Goal: Task Accomplishment & Management: Manage account settings

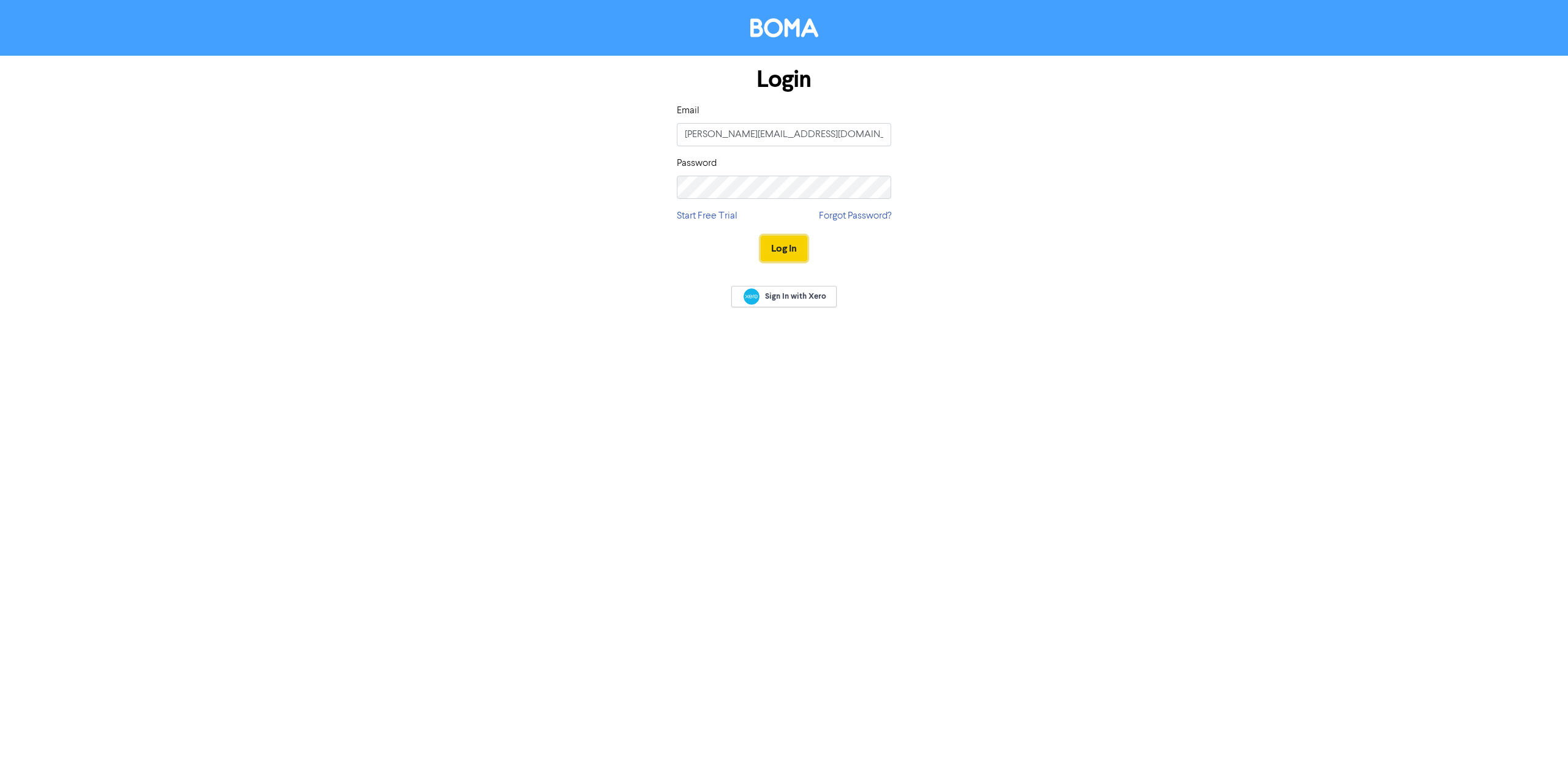
click at [775, 249] on button "Log In" at bounding box center [784, 248] width 47 height 26
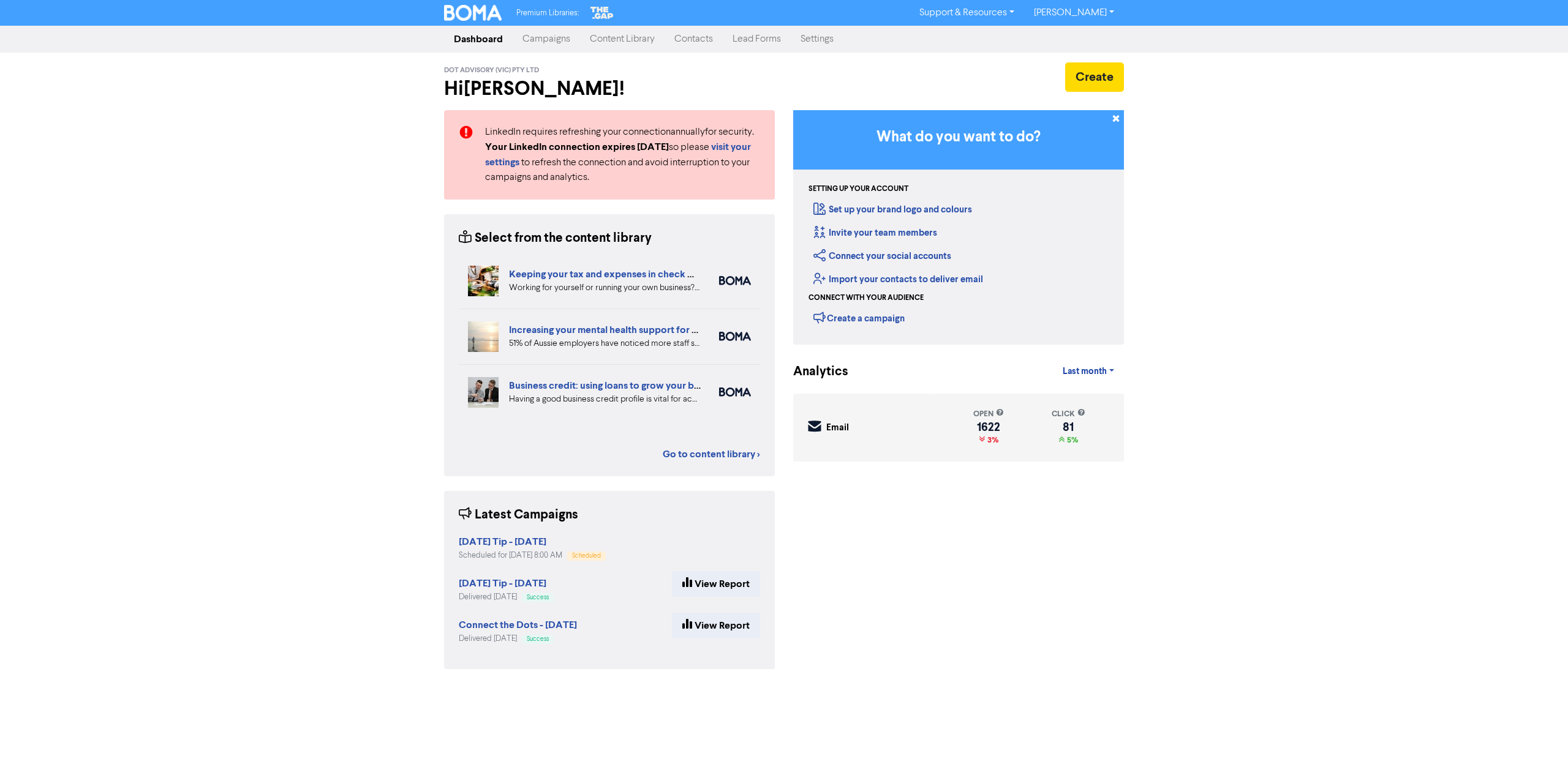
click at [567, 38] on link "Campaigns" at bounding box center [546, 39] width 67 height 25
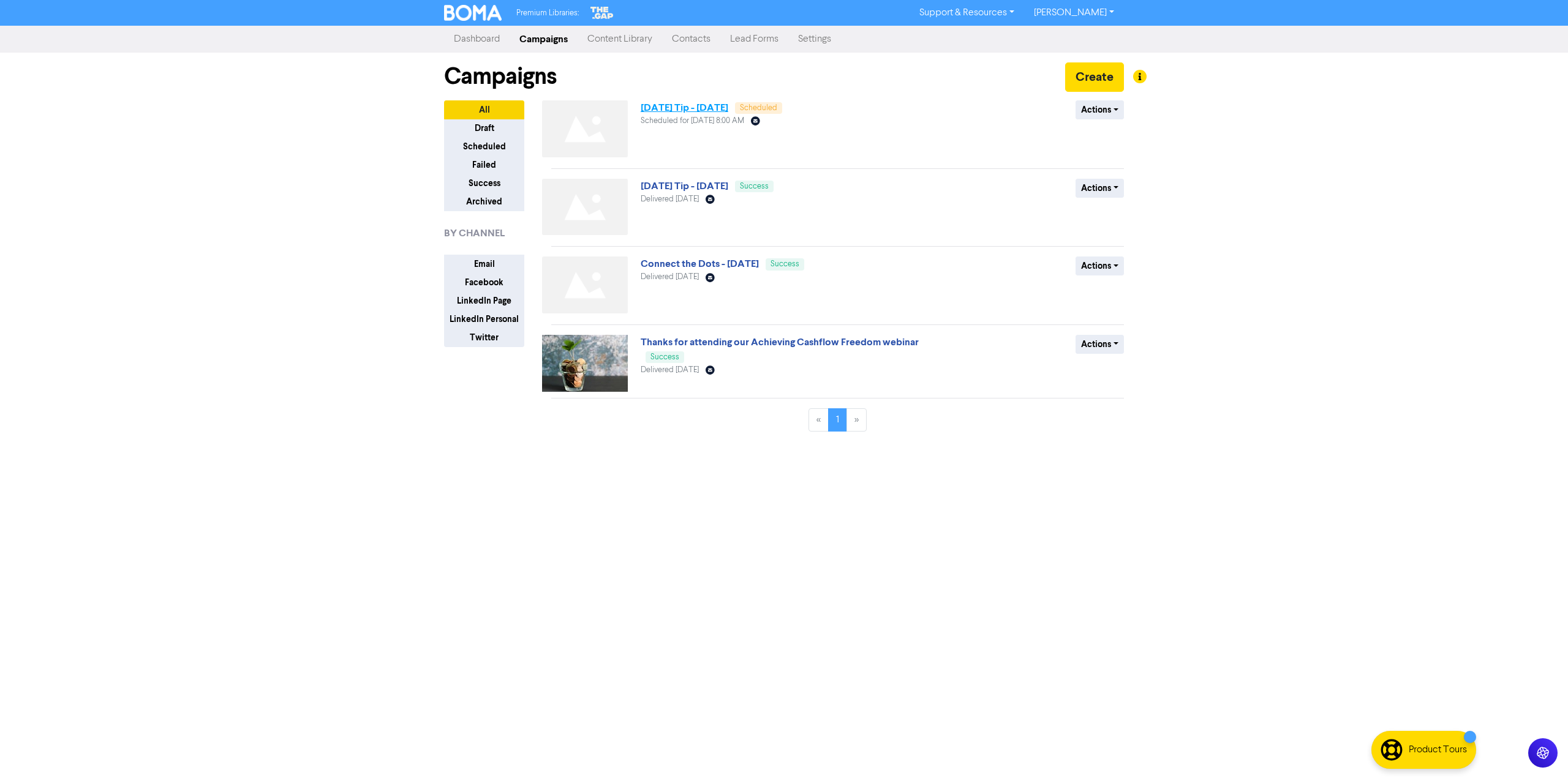
click at [728, 108] on link "[DATE] Tip - [DATE]" at bounding box center [684, 108] width 88 height 12
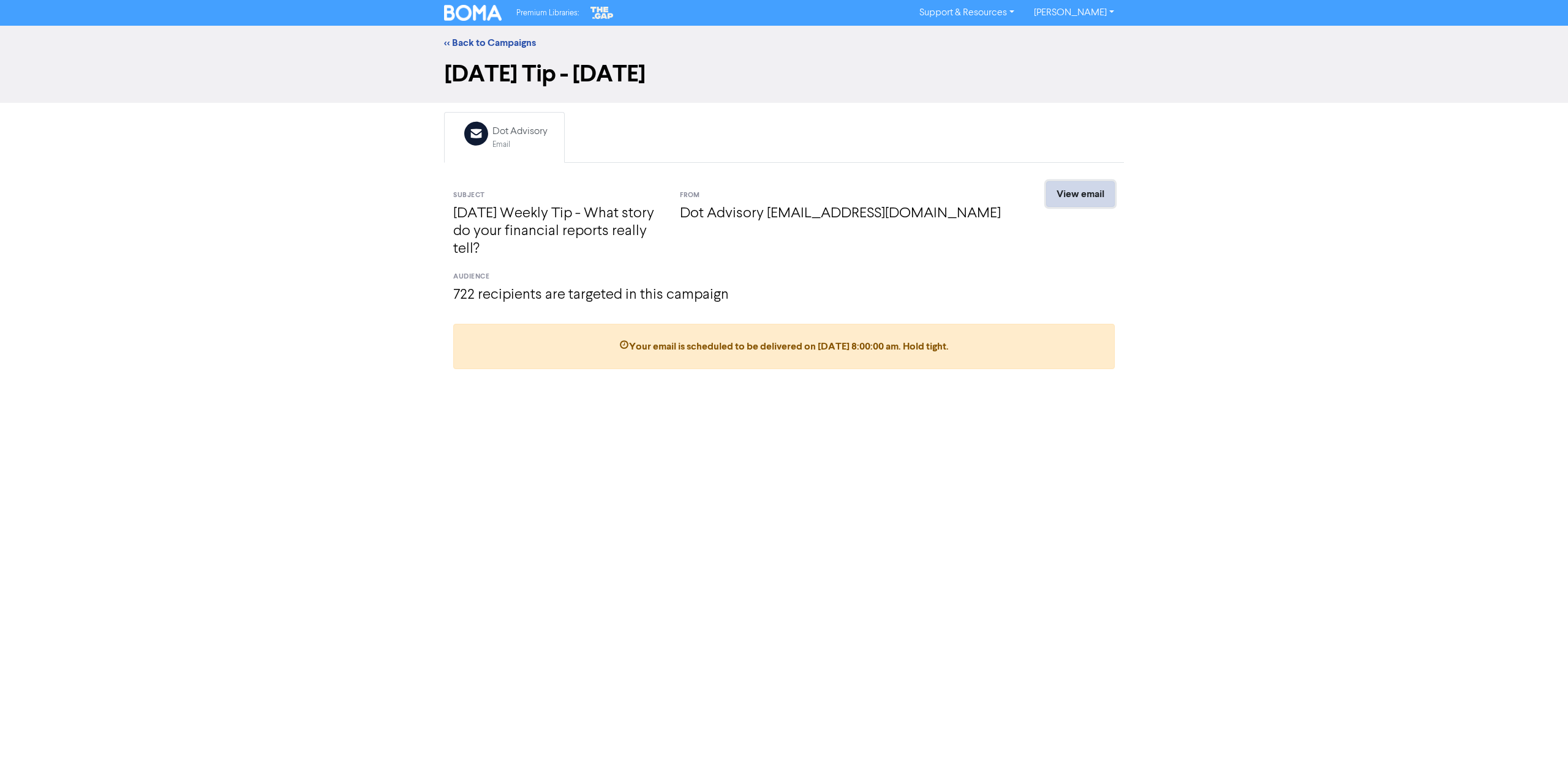
click at [1082, 198] on link "View email" at bounding box center [1080, 194] width 69 height 26
click at [485, 41] on link "<< Back to Campaigns" at bounding box center [490, 43] width 92 height 12
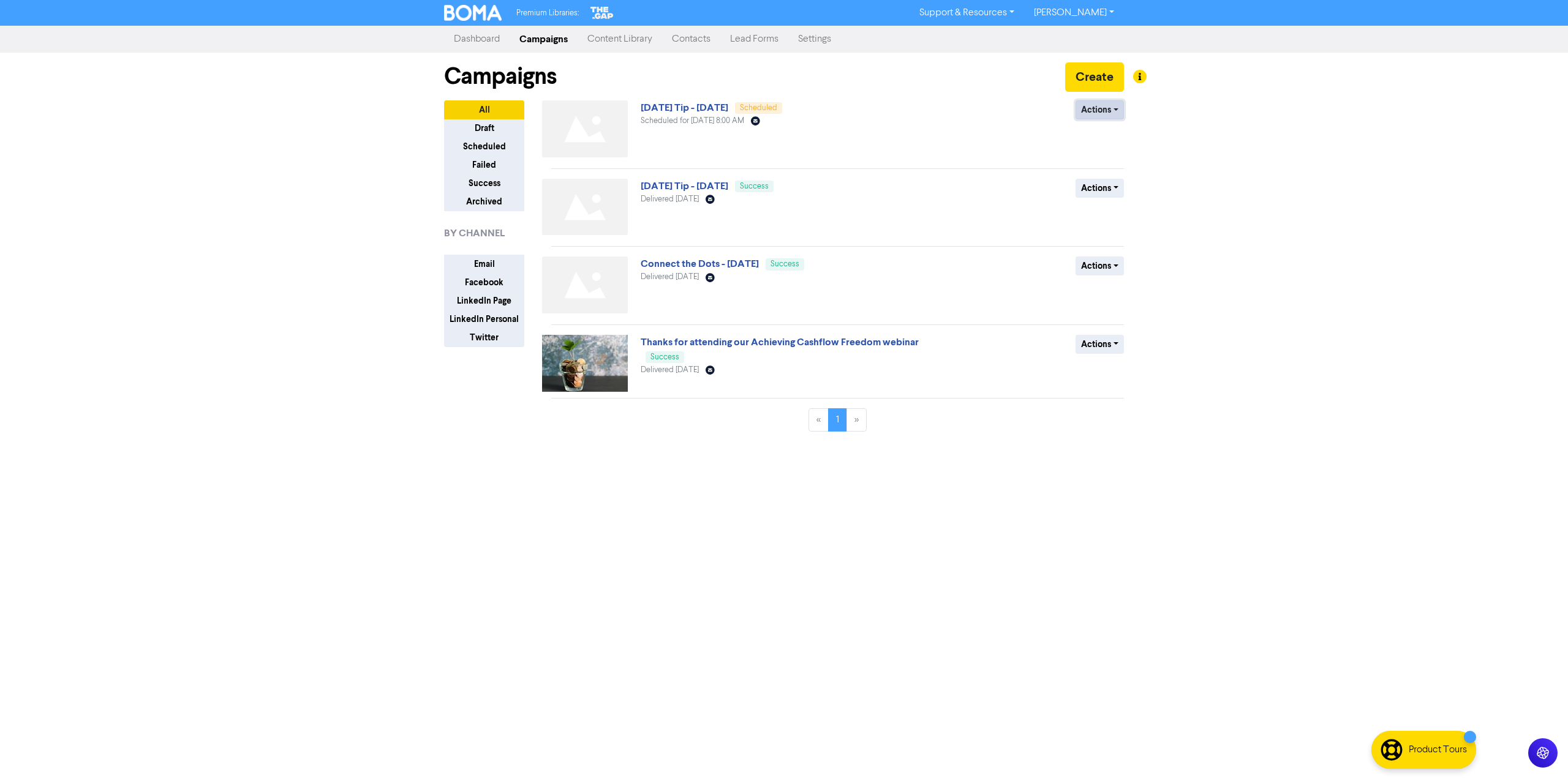
click at [1103, 119] on button "Actions" at bounding box center [1100, 110] width 48 height 19
click at [1291, 239] on div "Premium Libraries: Support & Resources Video Tutorials FAQ & Guides Marketing E…" at bounding box center [784, 389] width 1568 height 778
